Goal: Transaction & Acquisition: Obtain resource

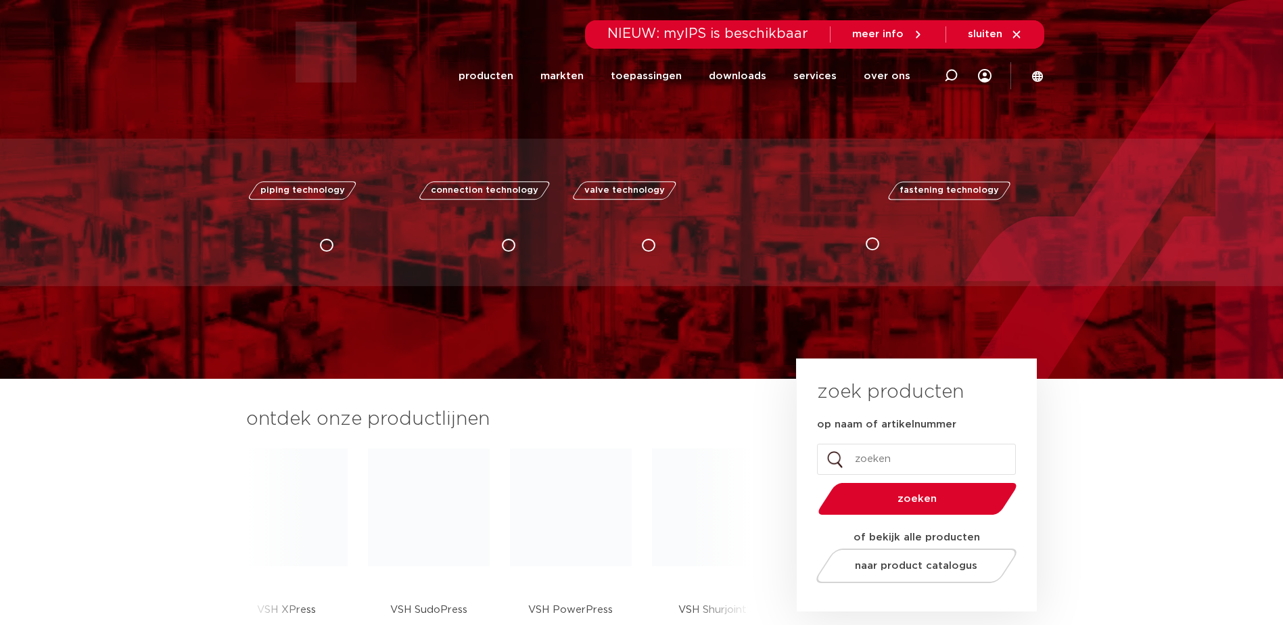
click at [869, 465] on input "op naam of artikelnummer" at bounding box center [916, 459] width 199 height 31
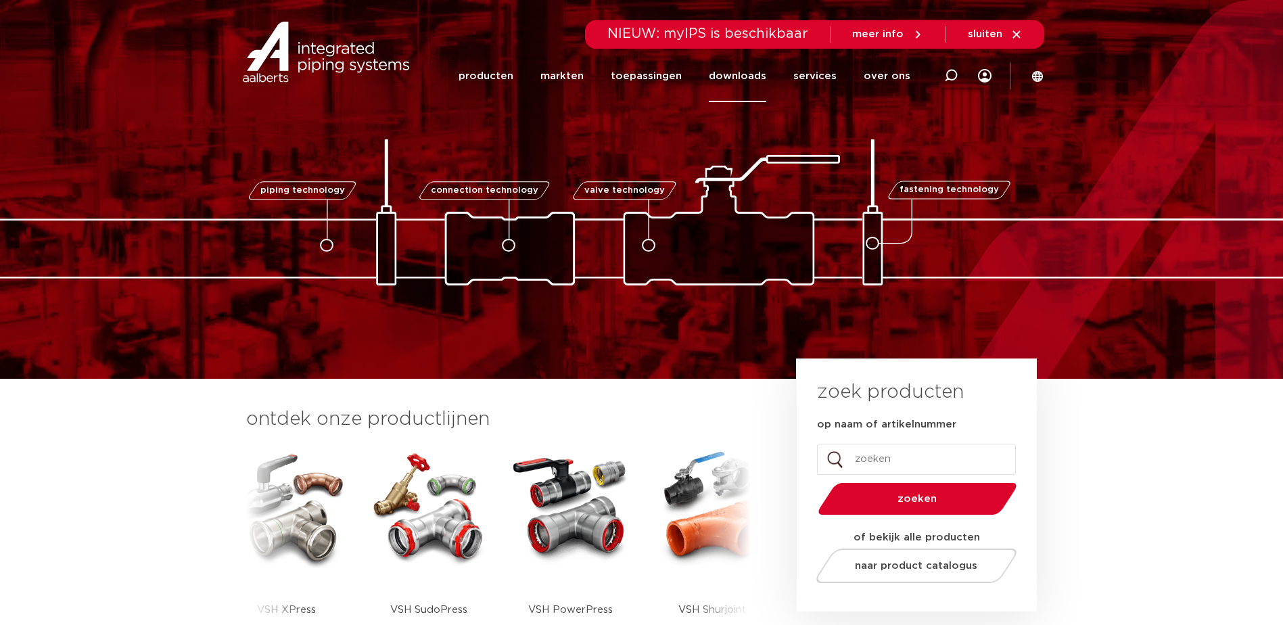
click at [732, 78] on link "downloads" at bounding box center [737, 76] width 57 height 52
click at [734, 78] on link "downloads" at bounding box center [737, 76] width 57 height 52
click at [733, 65] on link "downloads" at bounding box center [737, 76] width 57 height 52
click at [740, 74] on link "downloads" at bounding box center [737, 76] width 57 height 52
click at [750, 72] on link "downloads" at bounding box center [737, 76] width 57 height 52
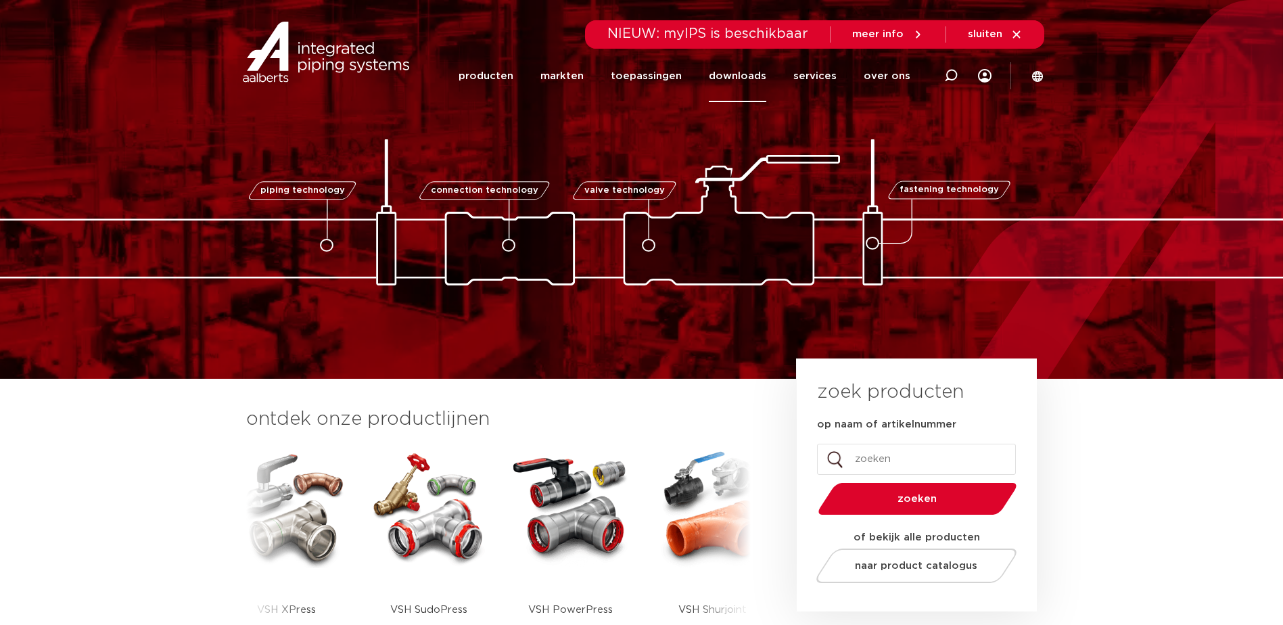
click at [740, 70] on link "downloads" at bounding box center [737, 76] width 57 height 52
click at [746, 82] on link "downloads" at bounding box center [737, 76] width 57 height 52
click at [742, 68] on link "downloads" at bounding box center [737, 76] width 57 height 52
click at [738, 72] on link "downloads" at bounding box center [737, 76] width 57 height 52
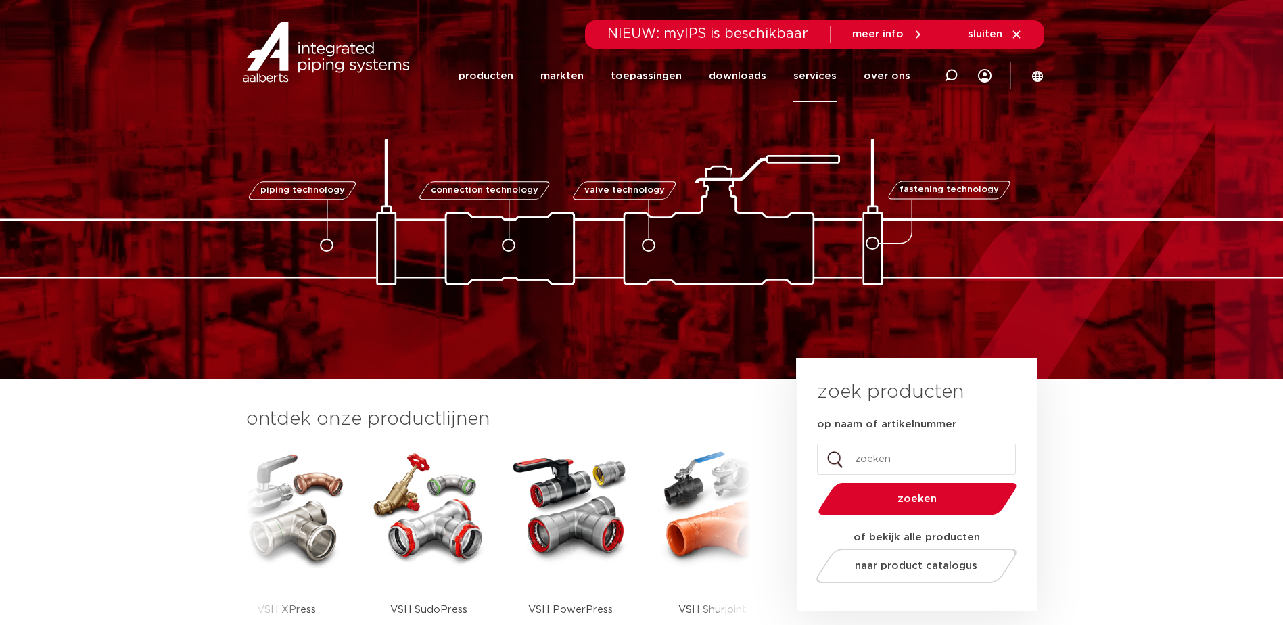
click at [815, 69] on link "services" at bounding box center [814, 76] width 43 height 52
click at [504, 76] on link "producten" at bounding box center [485, 76] width 55 height 52
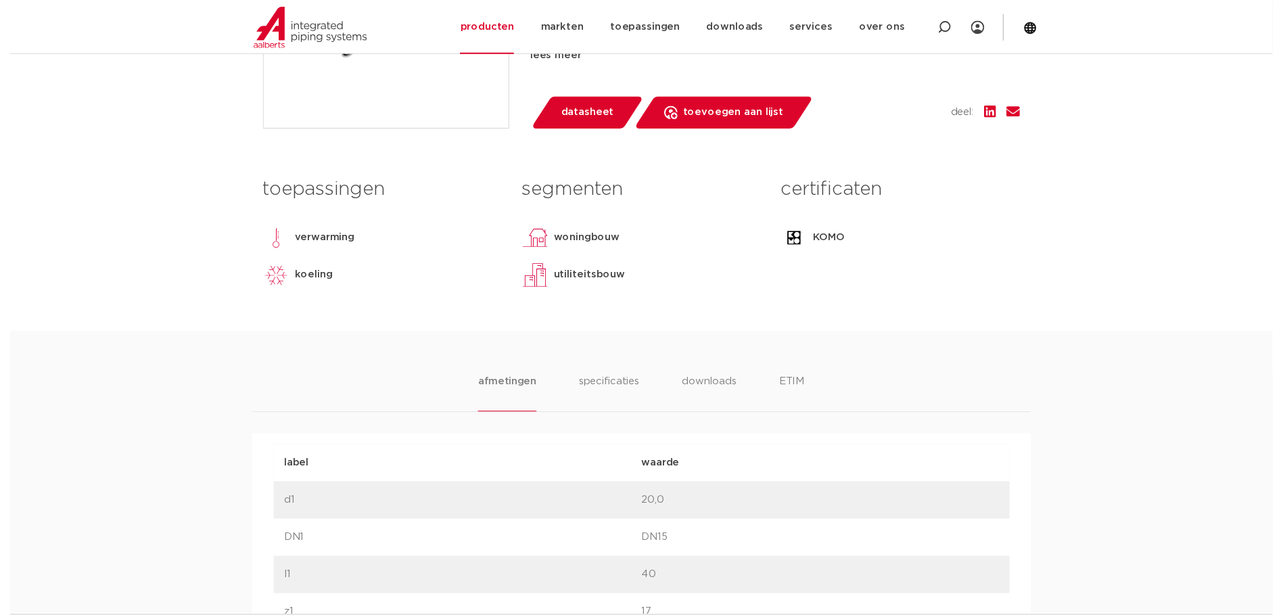
scroll to position [360, 0]
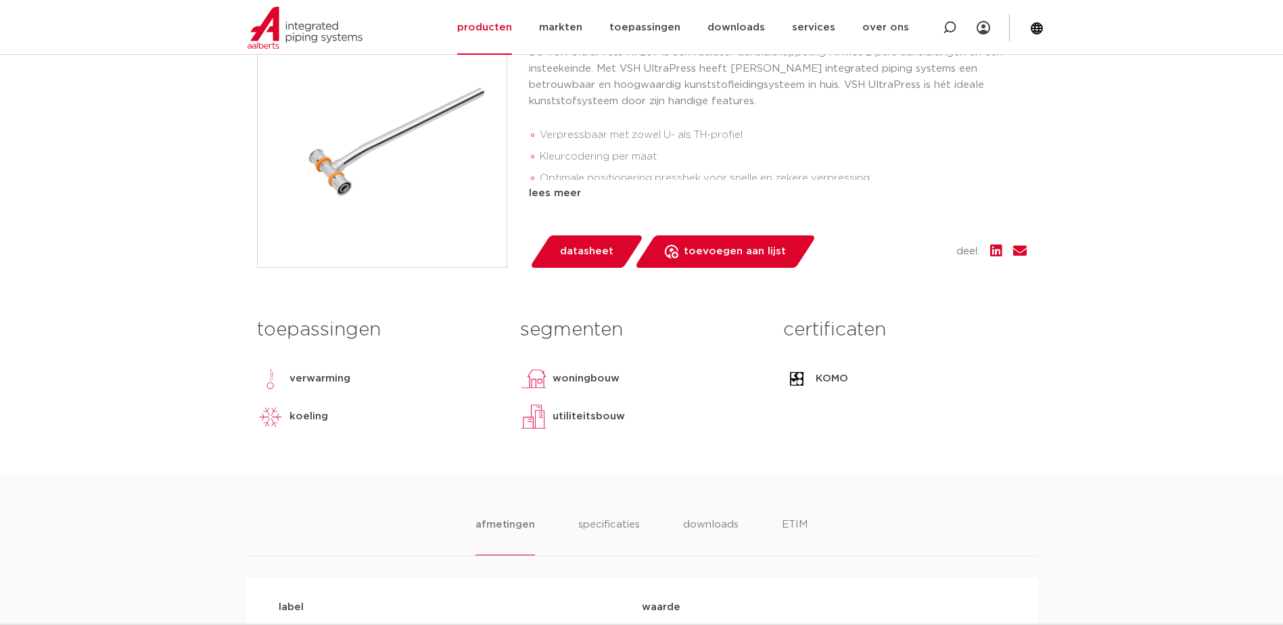
click at [603, 256] on span "datasheet" at bounding box center [586, 252] width 53 height 22
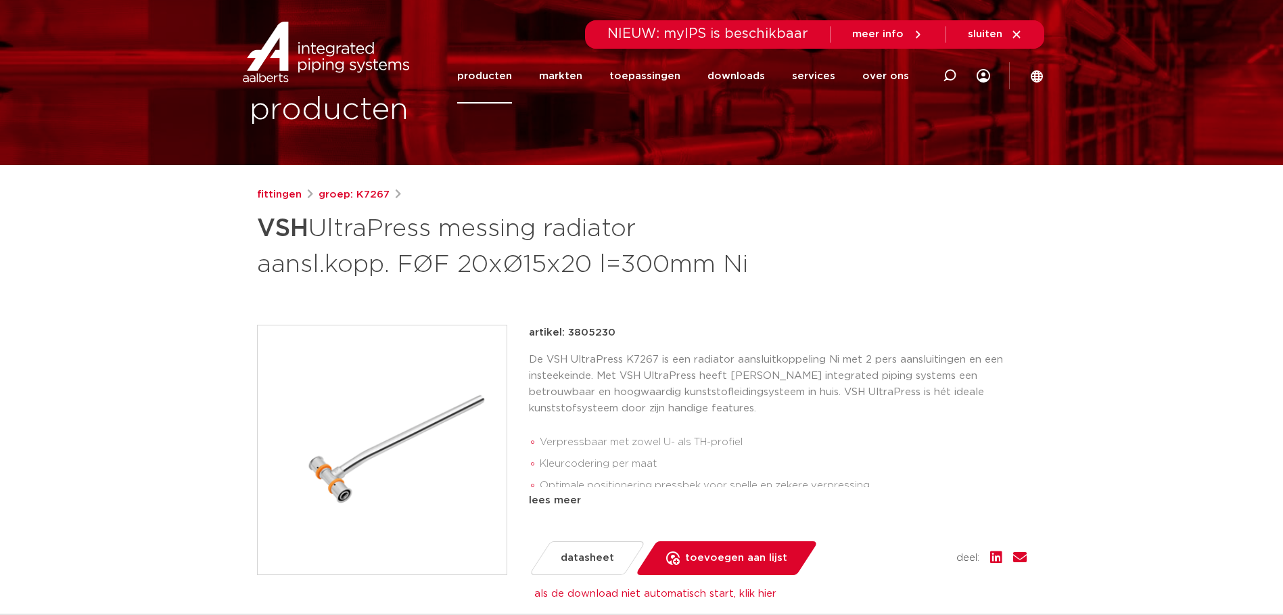
scroll to position [22, 0]
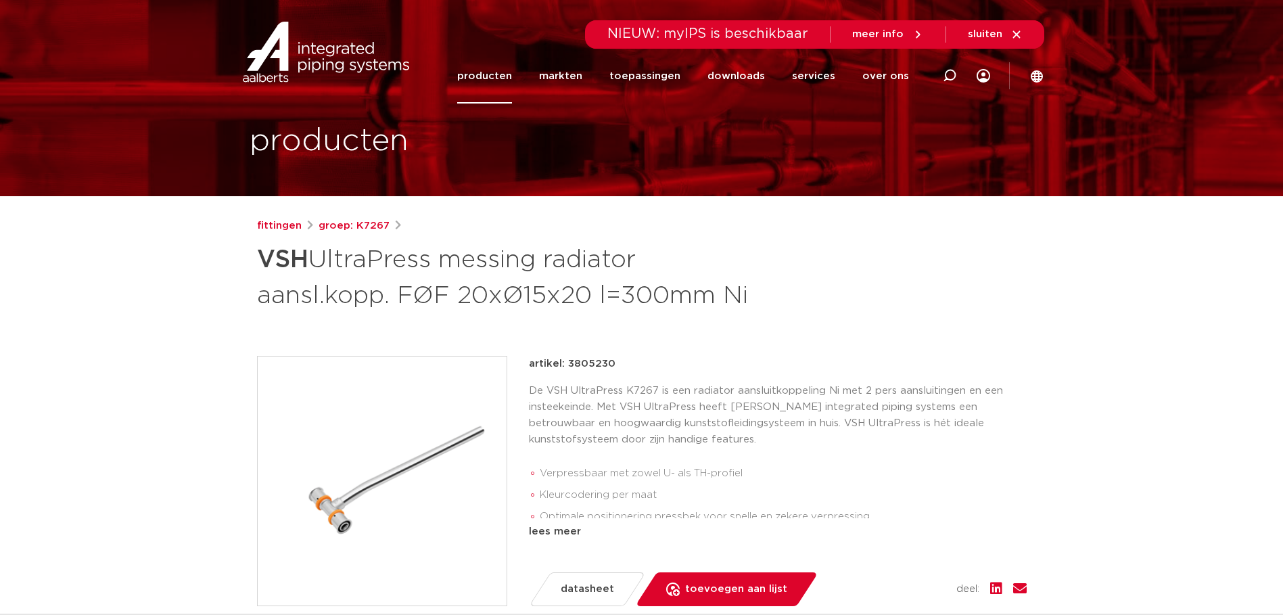
drag, startPoint x: 566, startPoint y: 362, endPoint x: 611, endPoint y: 362, distance: 44.6
click at [611, 362] on p "artikel: 3805230" at bounding box center [572, 364] width 87 height 16
click at [566, 358] on p "artikel: 3805230" at bounding box center [572, 364] width 87 height 16
drag, startPoint x: 565, startPoint y: 363, endPoint x: 623, endPoint y: 360, distance: 58.2
click at [623, 360] on div "artikel: 3805230" at bounding box center [778, 364] width 498 height 16
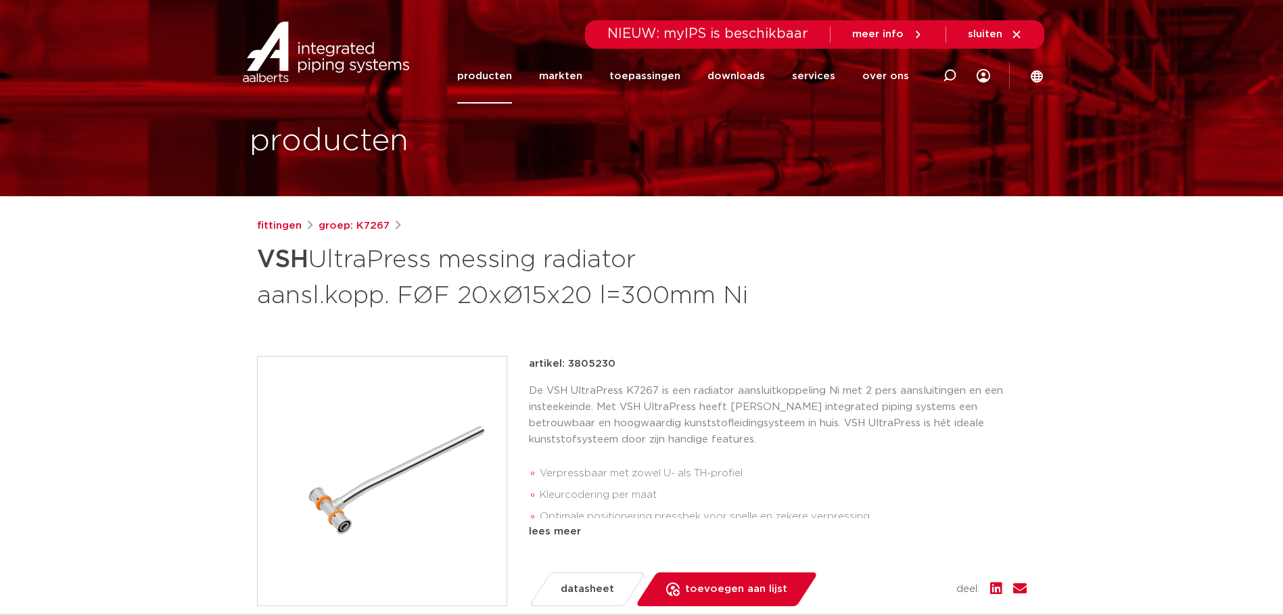
click at [619, 362] on div "artikel: 3805230" at bounding box center [778, 364] width 498 height 16
click at [613, 366] on div "artikel: 3805230" at bounding box center [778, 364] width 498 height 16
drag, startPoint x: 613, startPoint y: 366, endPoint x: 569, endPoint y: 367, distance: 44.0
click at [569, 367] on div "artikel: 3805230" at bounding box center [778, 364] width 498 height 16
drag, startPoint x: 569, startPoint y: 367, endPoint x: 576, endPoint y: 373, distance: 9.2
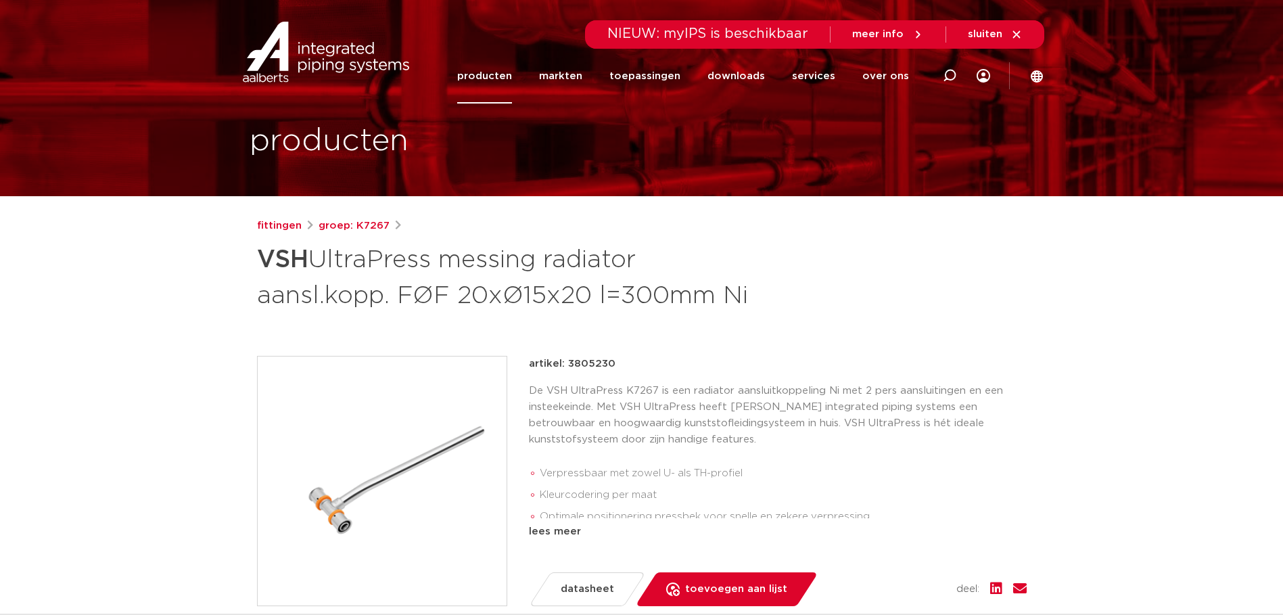
click at [576, 373] on div "artikel: 3805230 De VSH UltraPress K7267 is een radiator aansluitkoppeling Ni m…" at bounding box center [778, 448] width 498 height 184
click at [561, 373] on div "artikel: 3805230 De VSH UltraPress K7267 is een radiator aansluitkoppeling Ni m…" at bounding box center [778, 448] width 498 height 184
drag, startPoint x: 567, startPoint y: 362, endPoint x: 653, endPoint y: 362, distance: 85.9
click at [653, 362] on div "artikel: 3805230" at bounding box center [778, 364] width 498 height 16
click at [564, 352] on div "fittingen groep: K7267 VSH UltraPress messing radiator aansl.kopp. FØF 20xØ15x2…" at bounding box center [641, 528] width 791 height 621
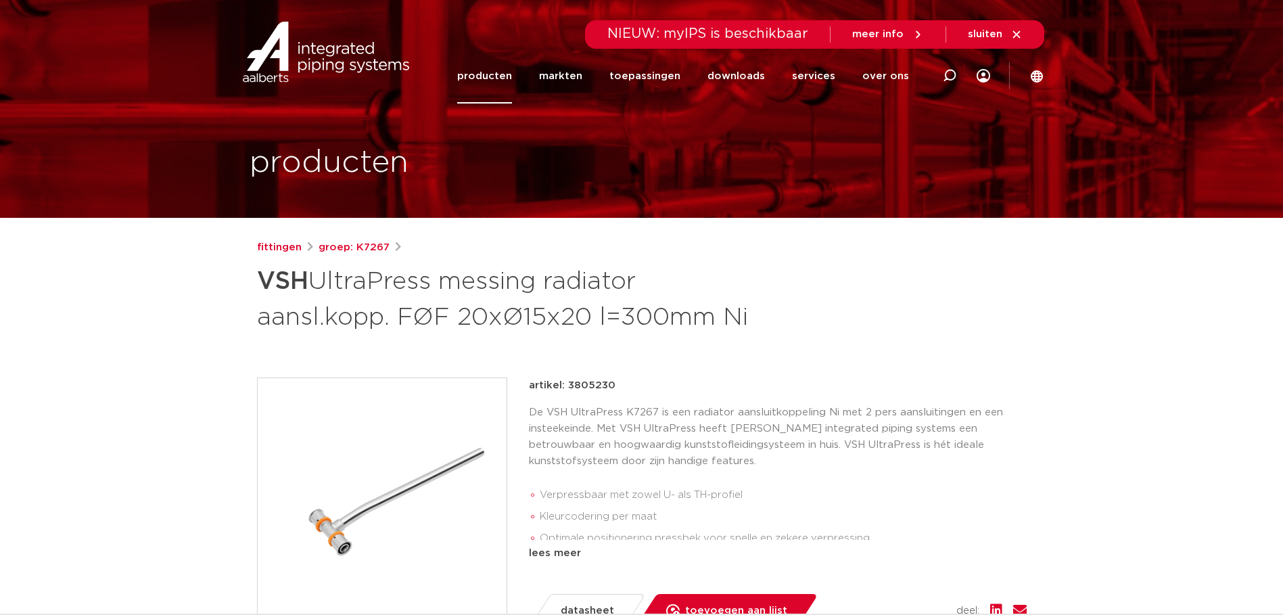
scroll to position [68, 0]
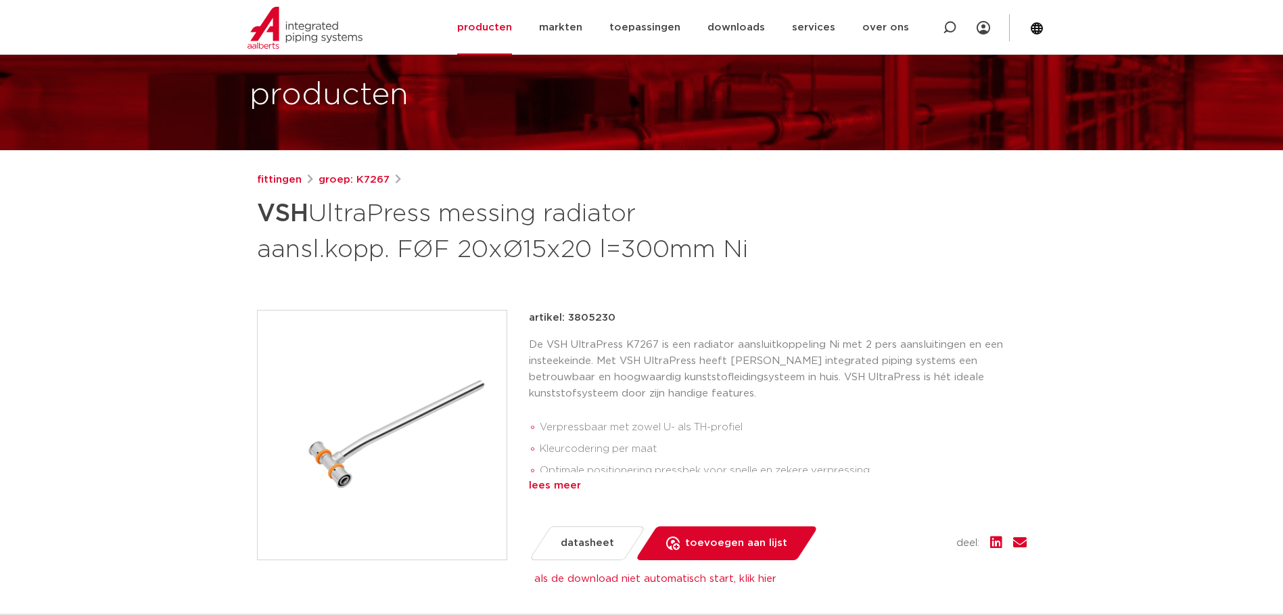
click at [563, 485] on div "lees meer" at bounding box center [778, 485] width 498 height 16
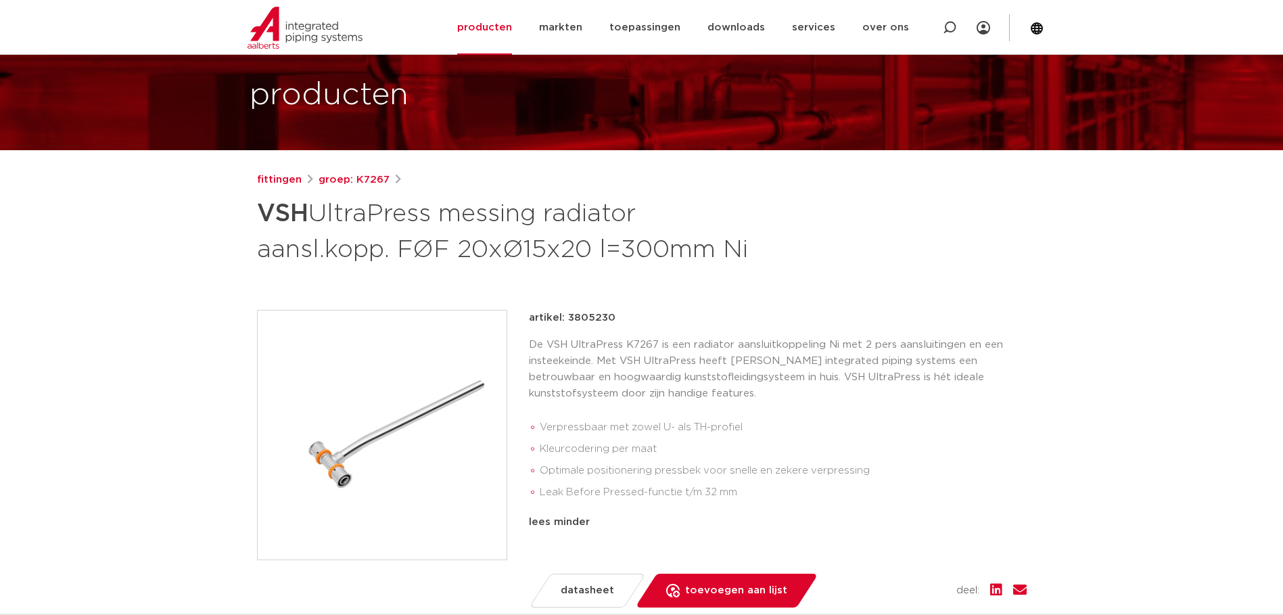
click at [658, 426] on li "Verpressbaar met zowel U- als TH-profiel" at bounding box center [783, 427] width 487 height 22
drag, startPoint x: 567, startPoint y: 318, endPoint x: 619, endPoint y: 309, distance: 52.8
click at [619, 310] on div "artikel: 3805230" at bounding box center [778, 318] width 498 height 16
copy p "3805230"
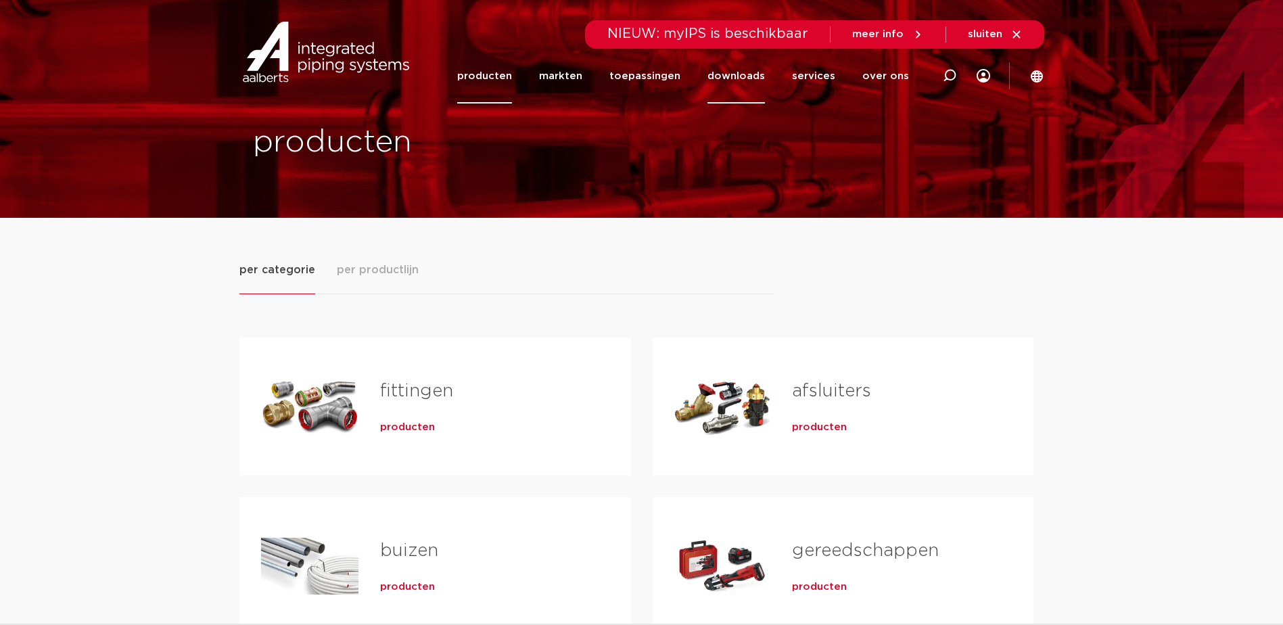
click at [751, 74] on link "downloads" at bounding box center [735, 76] width 57 height 55
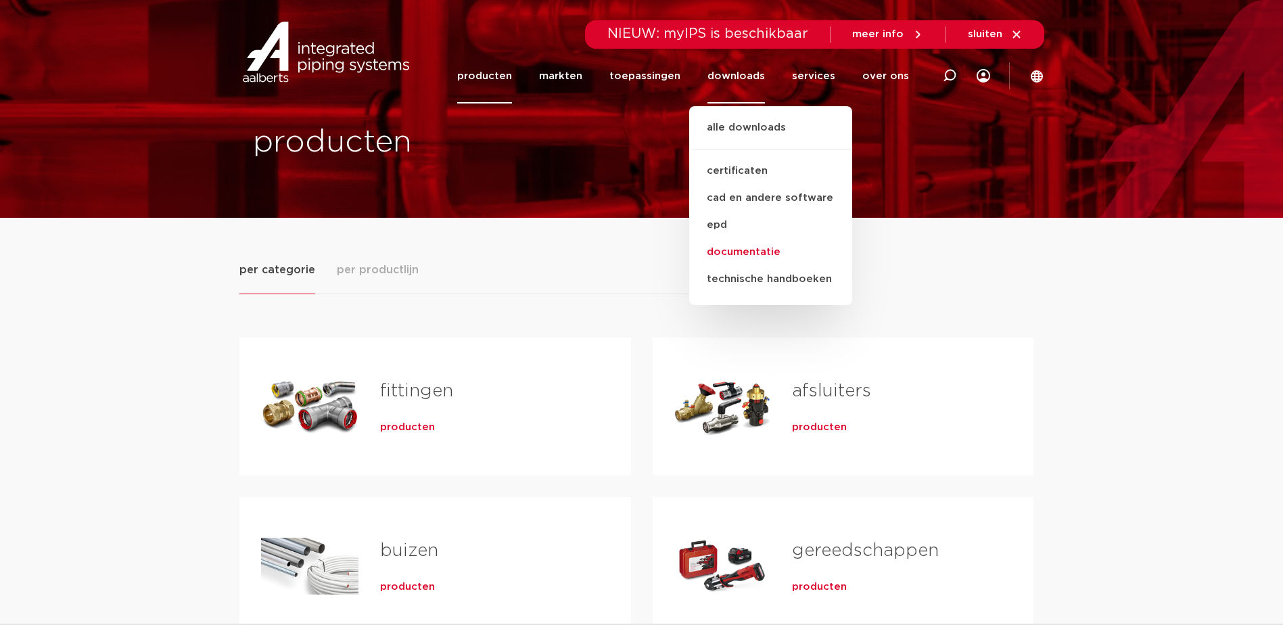
click at [739, 253] on link "documentatie" at bounding box center [770, 252] width 163 height 27
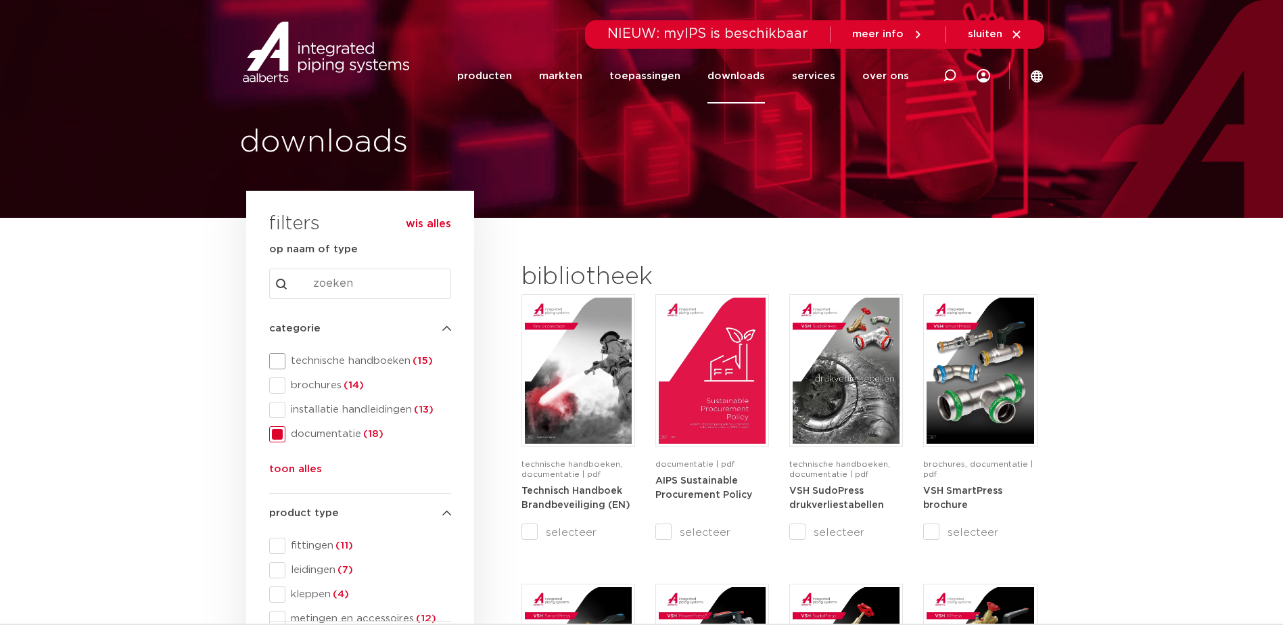
click at [283, 360] on span at bounding box center [277, 361] width 16 height 16
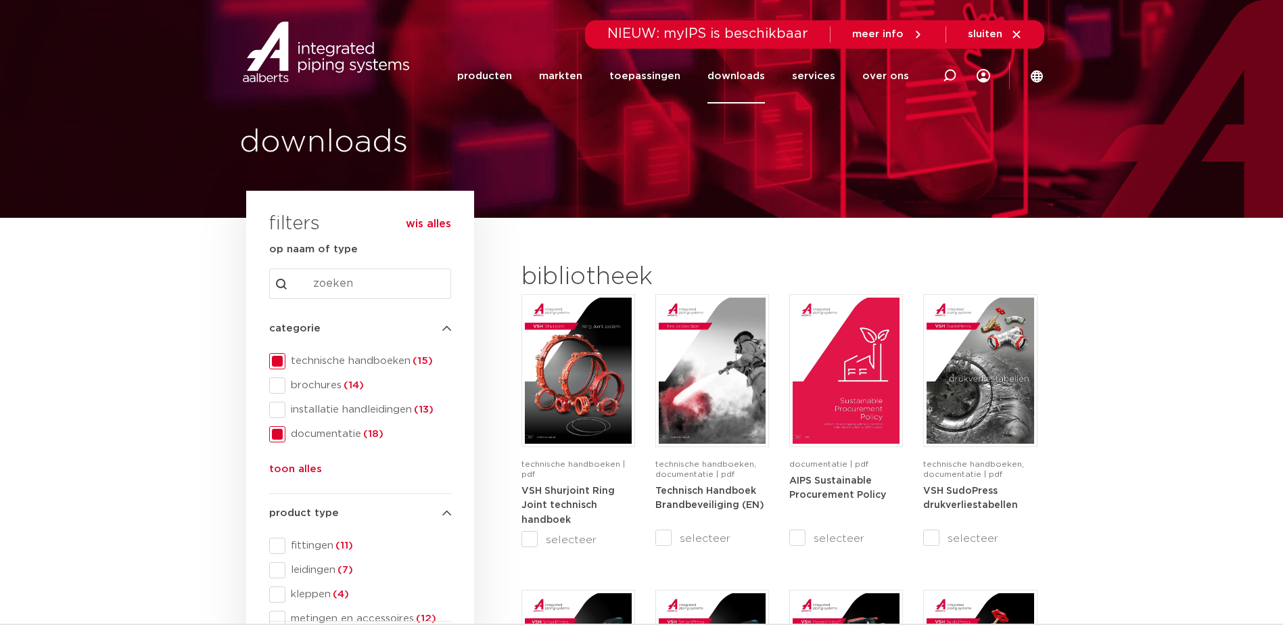
click at [271, 435] on span at bounding box center [277, 434] width 16 height 16
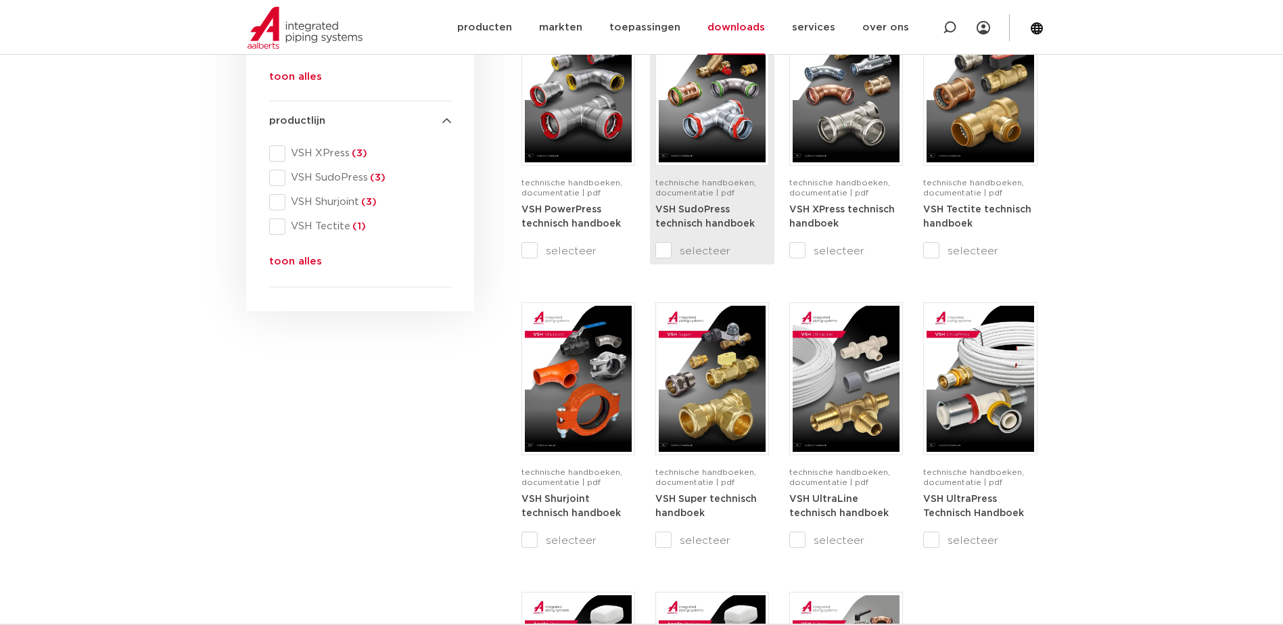
scroll to position [609, 0]
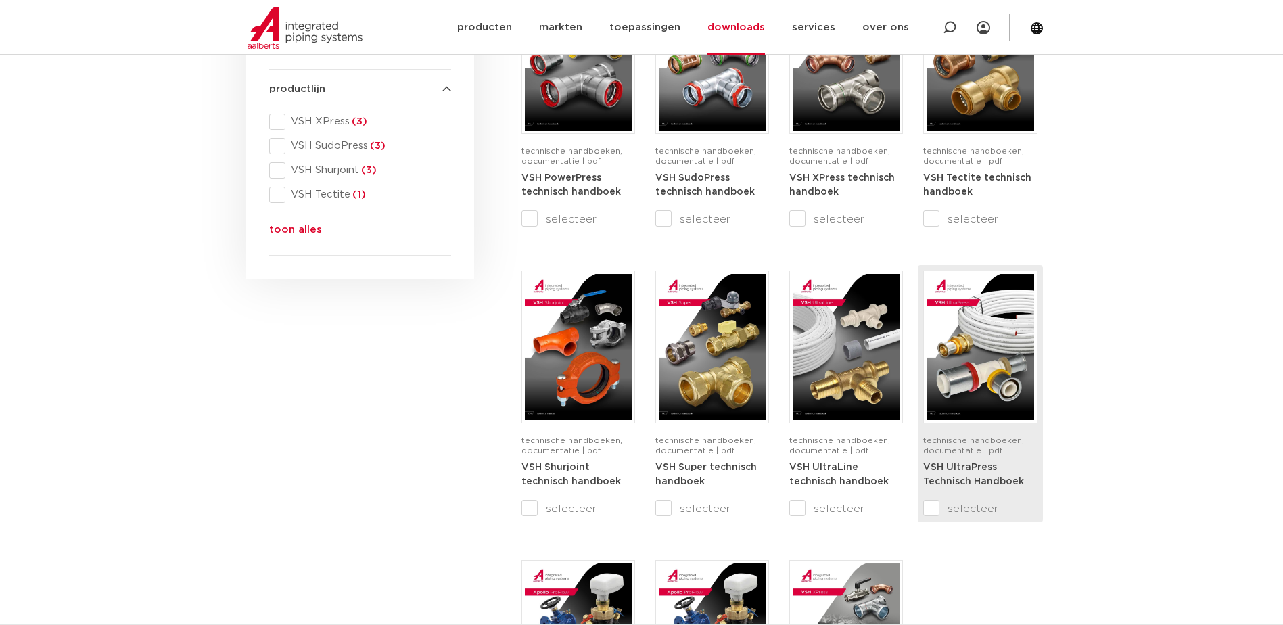
click at [995, 377] on img at bounding box center [979, 347] width 107 height 146
